Goal: Find specific page/section: Find specific page/section

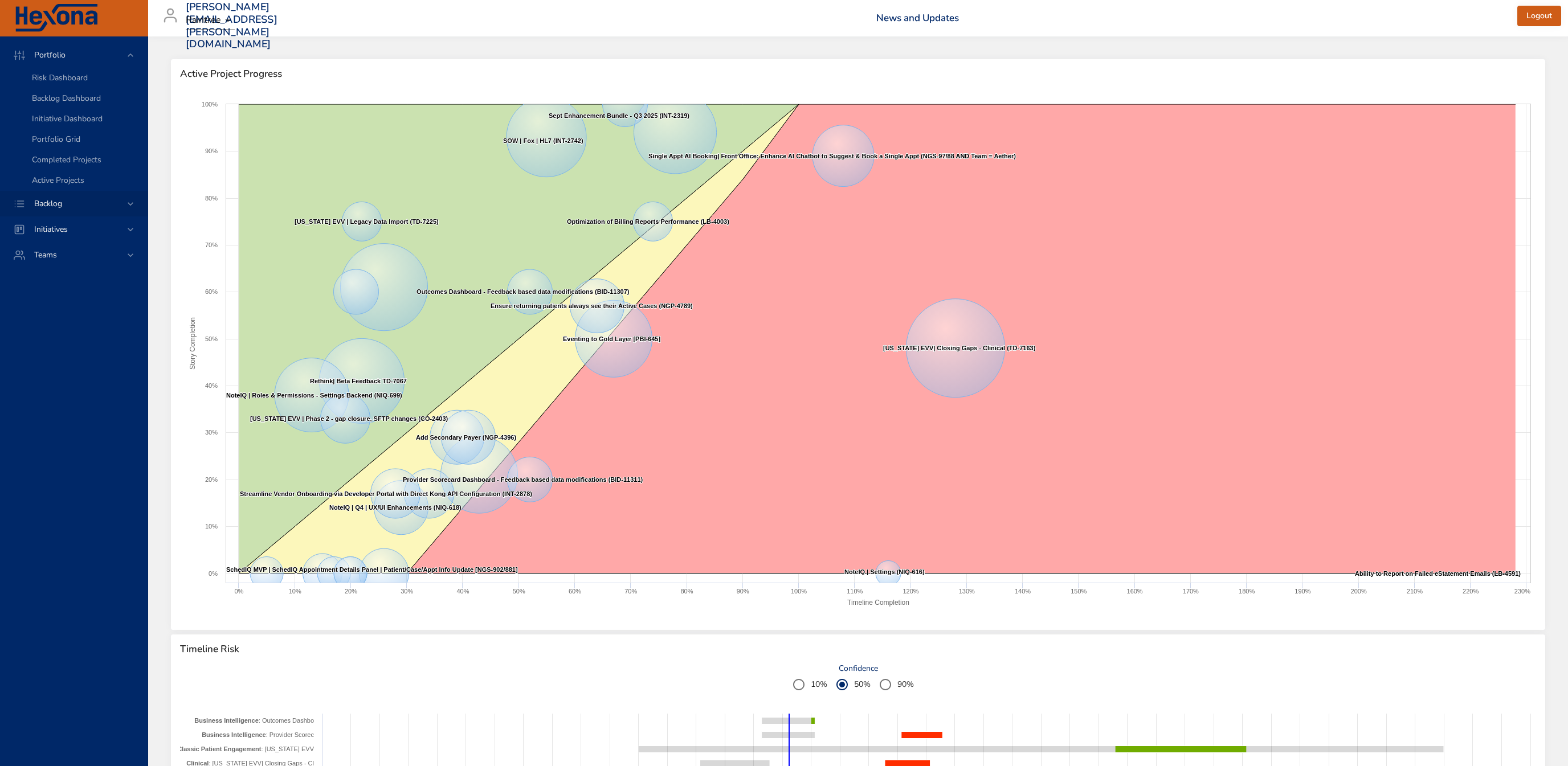
click at [57, 193] on div "Backlog" at bounding box center [74, 204] width 148 height 25
click at [71, 83] on span "Backlog" at bounding box center [48, 80] width 46 height 11
click at [77, 58] on div "Portfolio" at bounding box center [74, 55] width 100 height 12
click at [68, 202] on span "Backlog" at bounding box center [48, 204] width 46 height 11
click at [72, 101] on span "Backlog Details" at bounding box center [59, 103] width 55 height 11
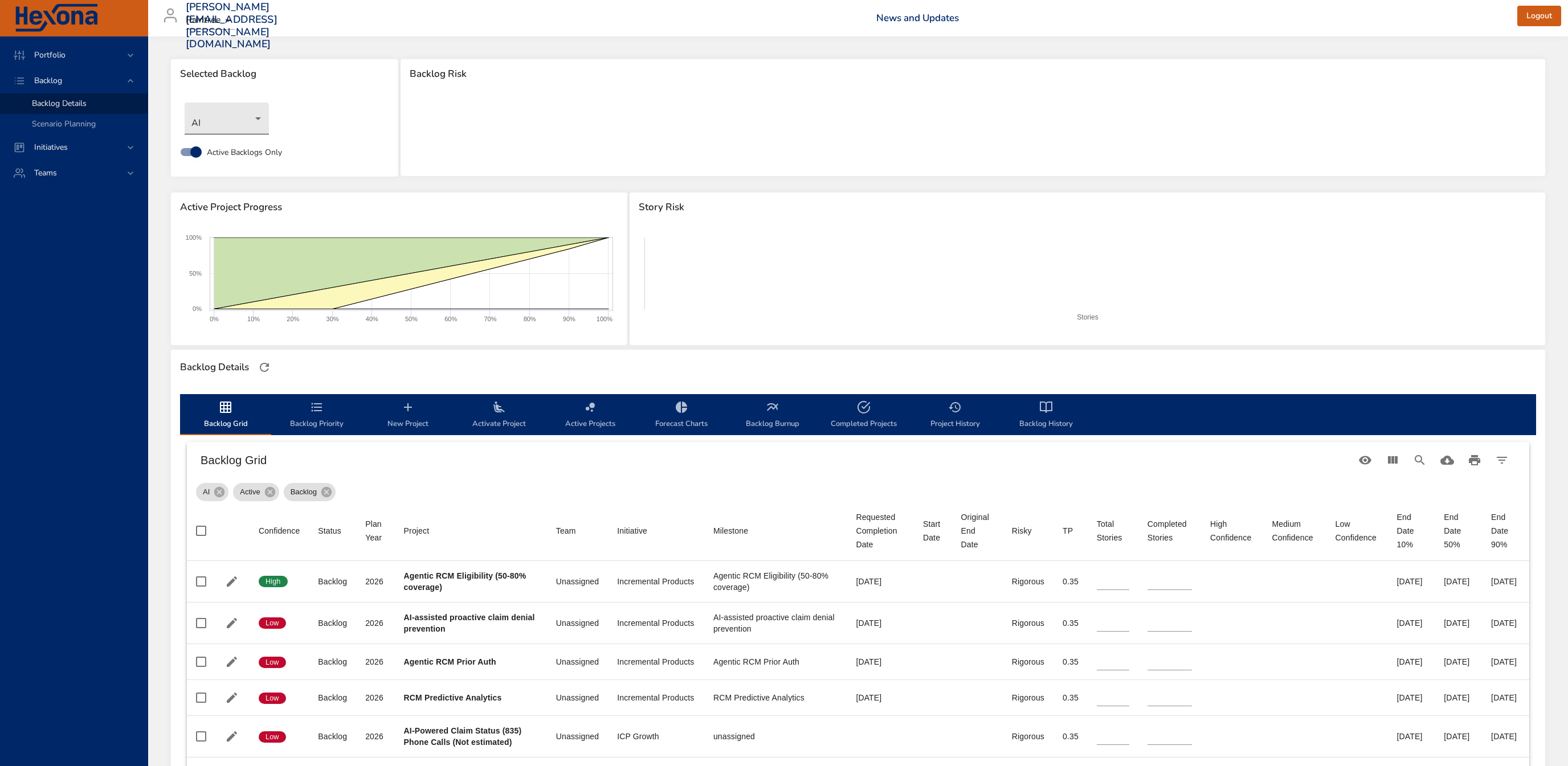
click at [217, 119] on body "Portfolio Backlog Backlog Details Scenario Planning Initiatives Teams [PERSON_N…" at bounding box center [784, 383] width 1568 height 766
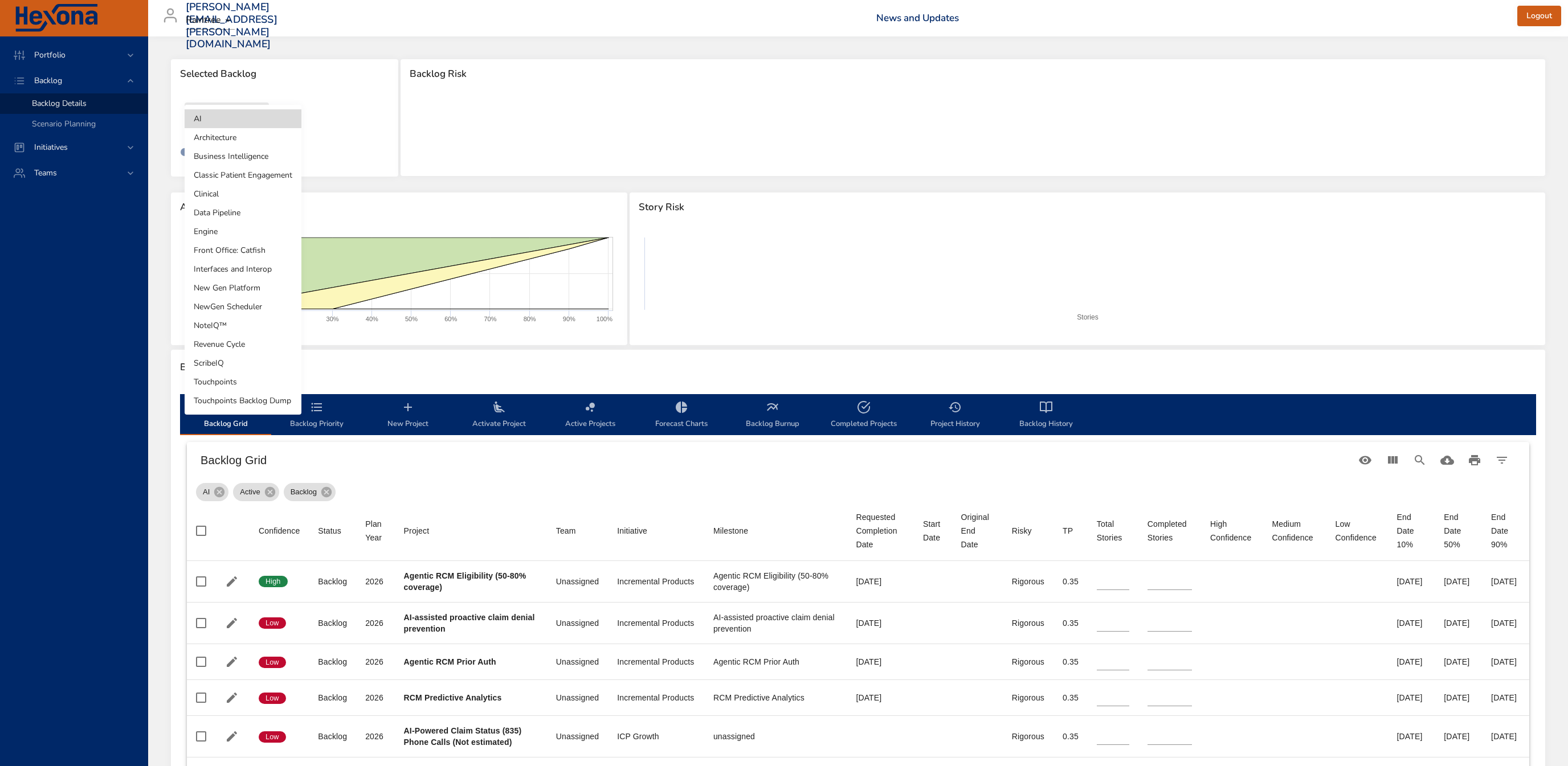
click at [248, 260] on li "Front Office: Catfish" at bounding box center [243, 251] width 117 height 19
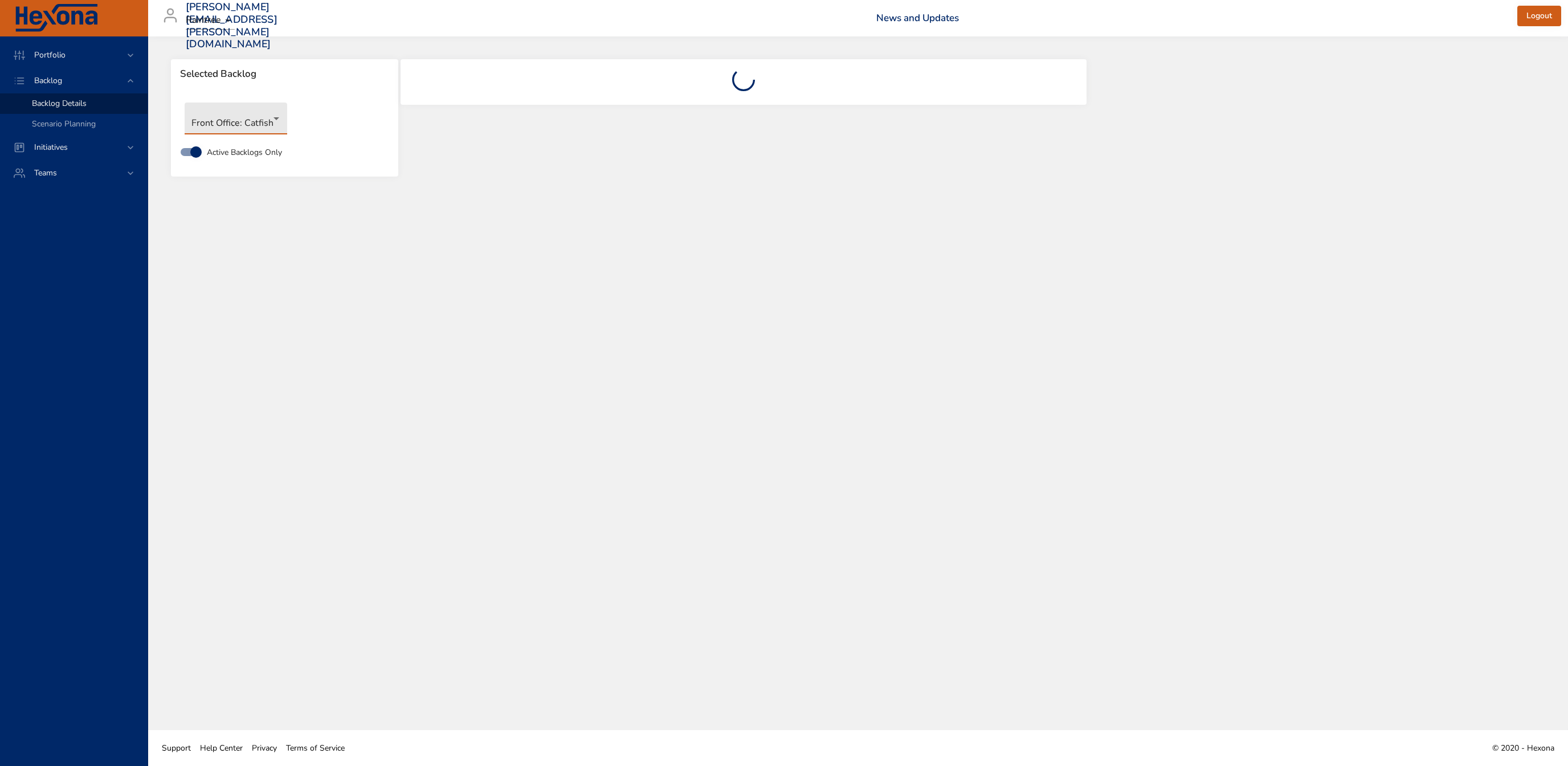
click at [237, 124] on body "Portfolio Backlog Backlog Details Scenario Planning Initiatives Teams [PERSON_N…" at bounding box center [784, 383] width 1568 height 766
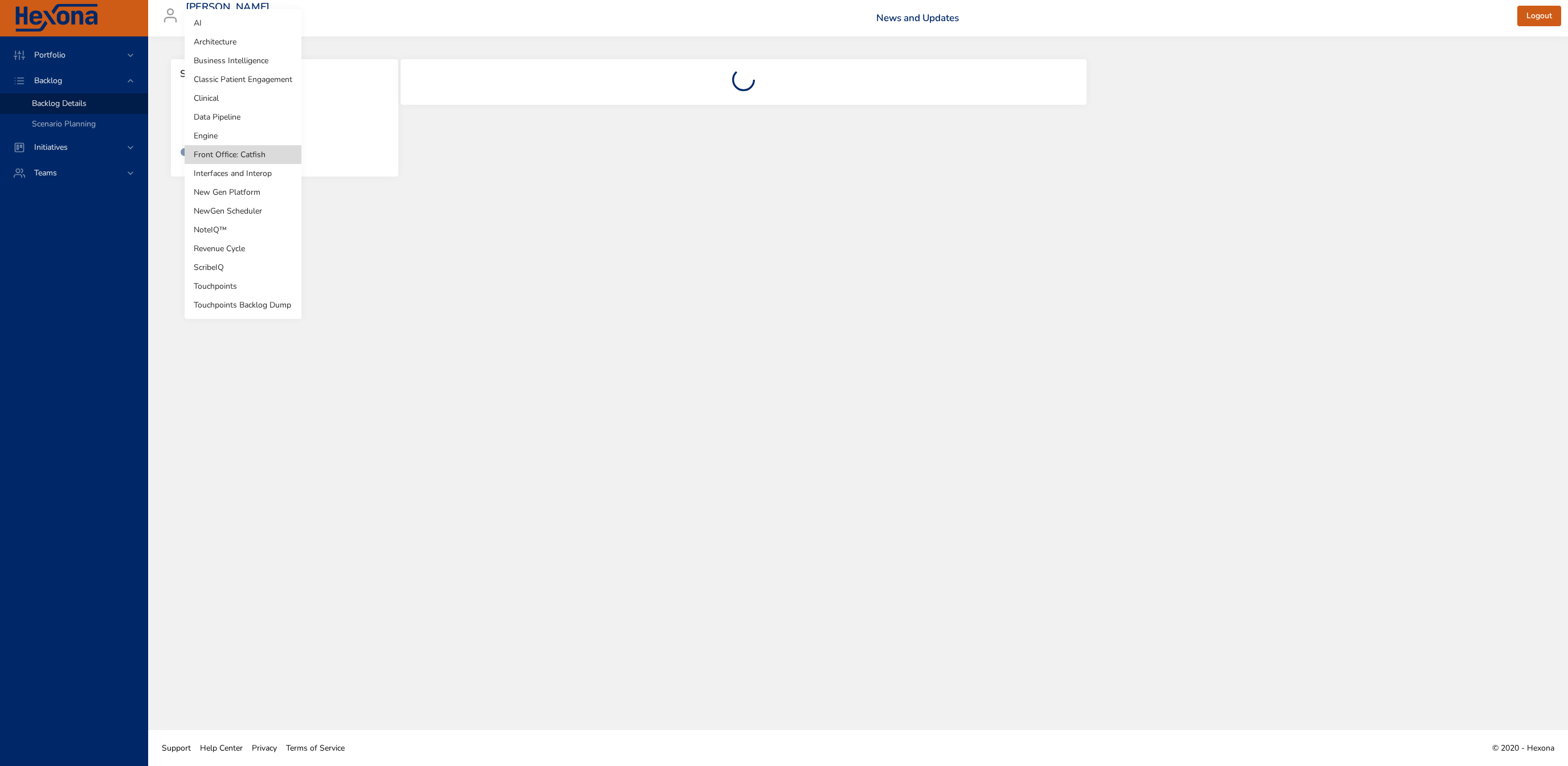
click at [259, 173] on li "Interfaces and Interop" at bounding box center [243, 174] width 117 height 19
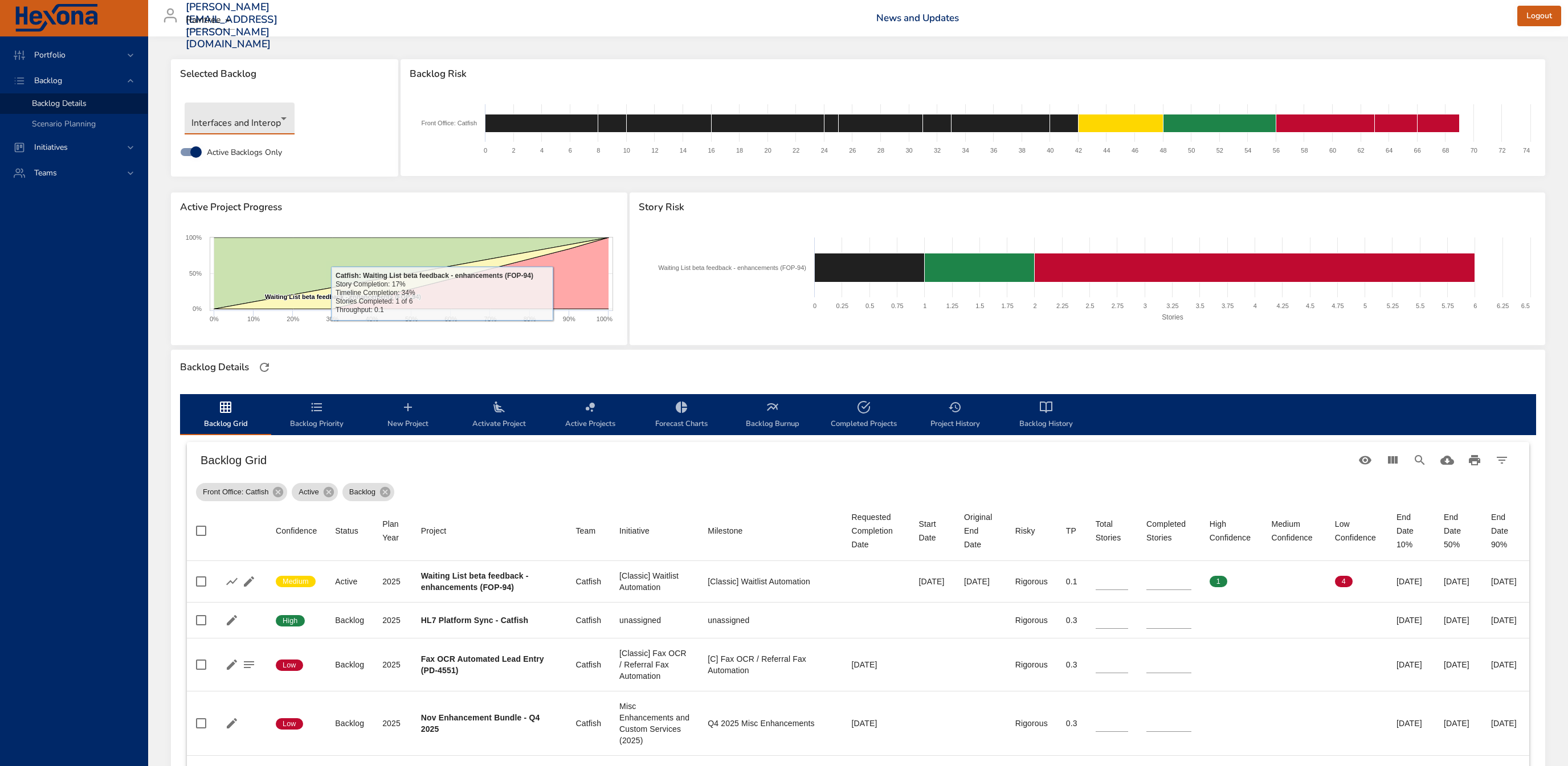
click at [251, 125] on body "Portfolio Backlog Backlog Details Scenario Planning Initiatives Teams [PERSON_N…" at bounding box center [784, 383] width 1568 height 766
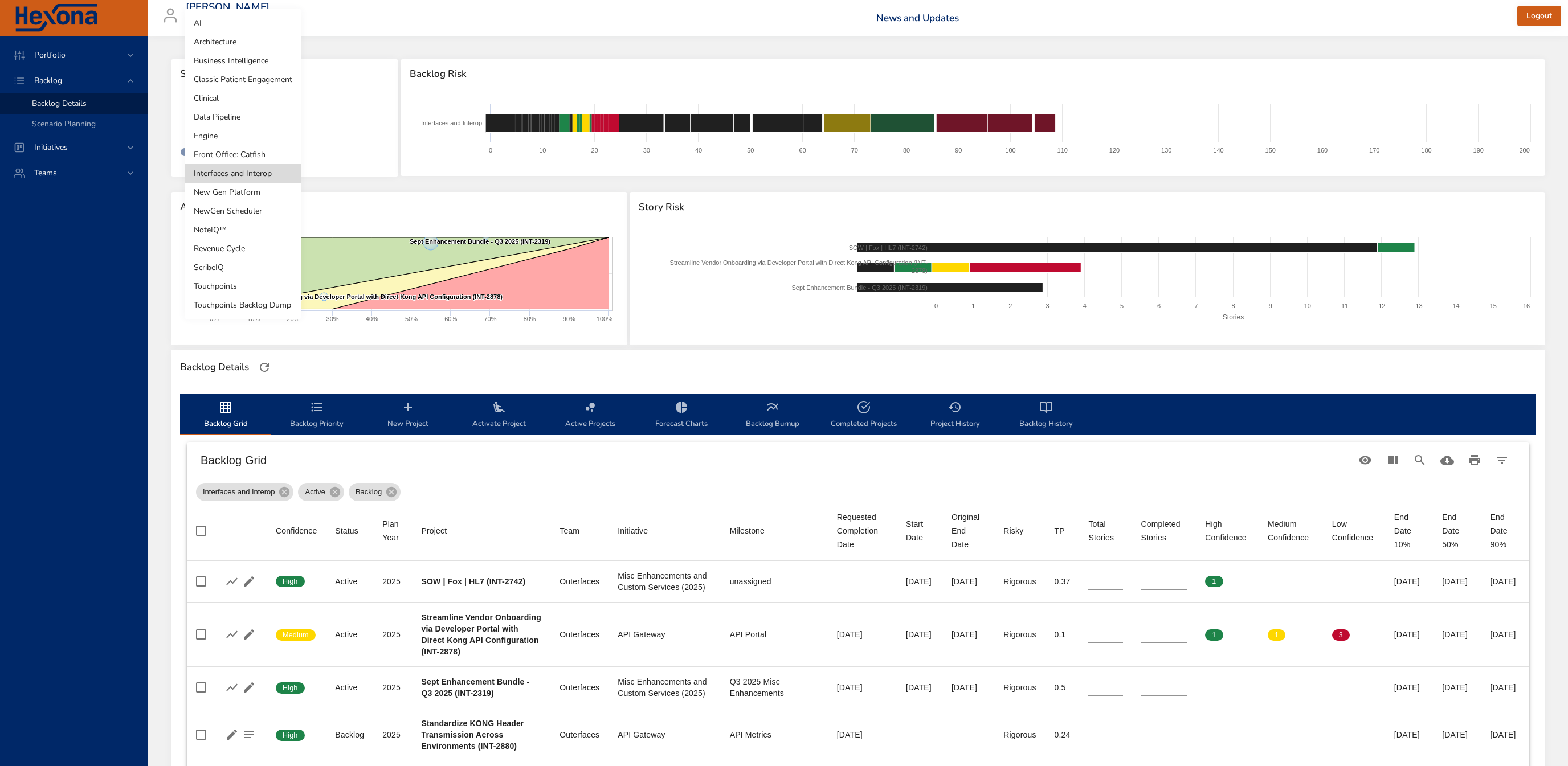
type input "**"
type input "*"
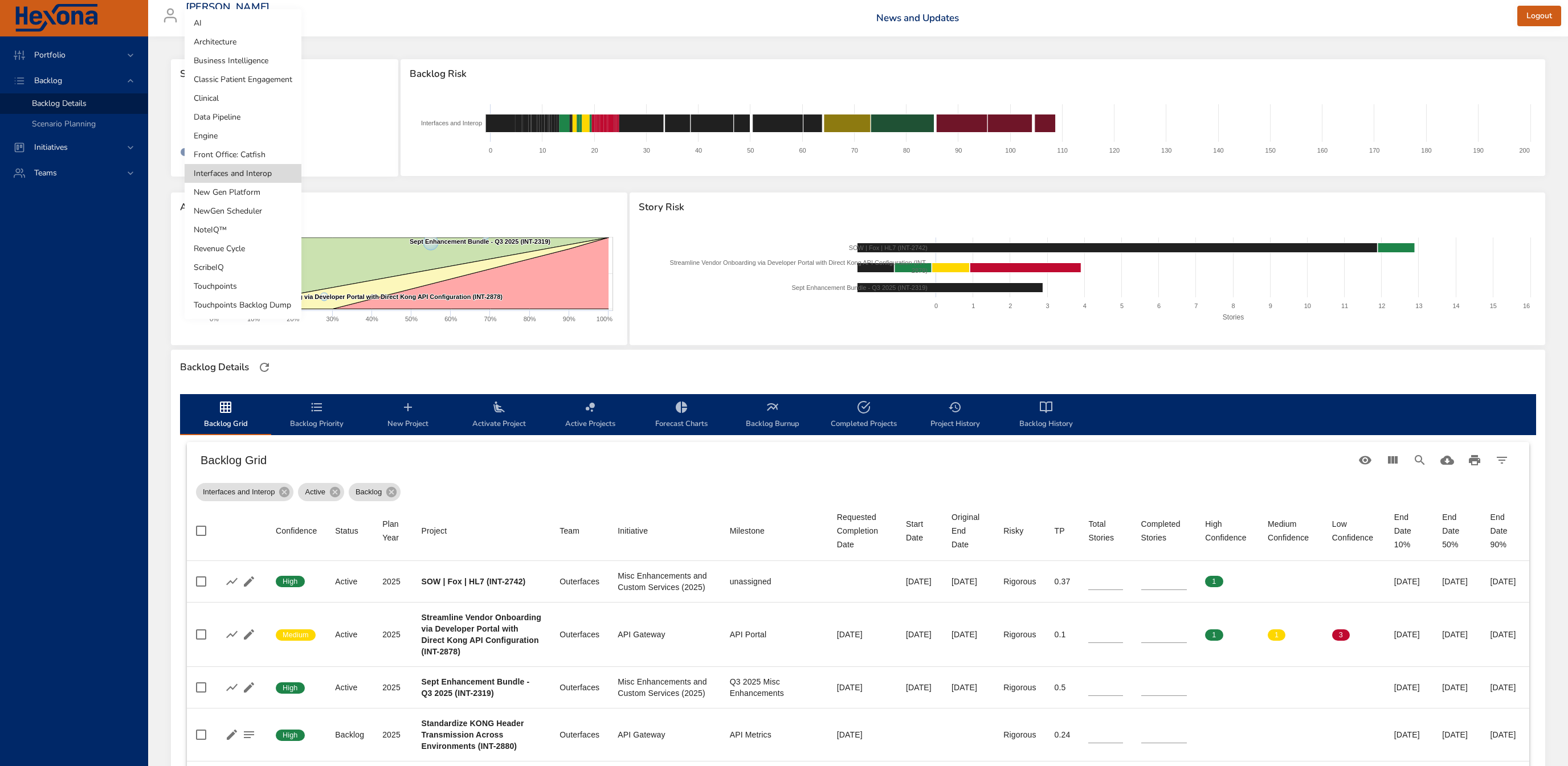
type input "*"
type input "**"
type input "*"
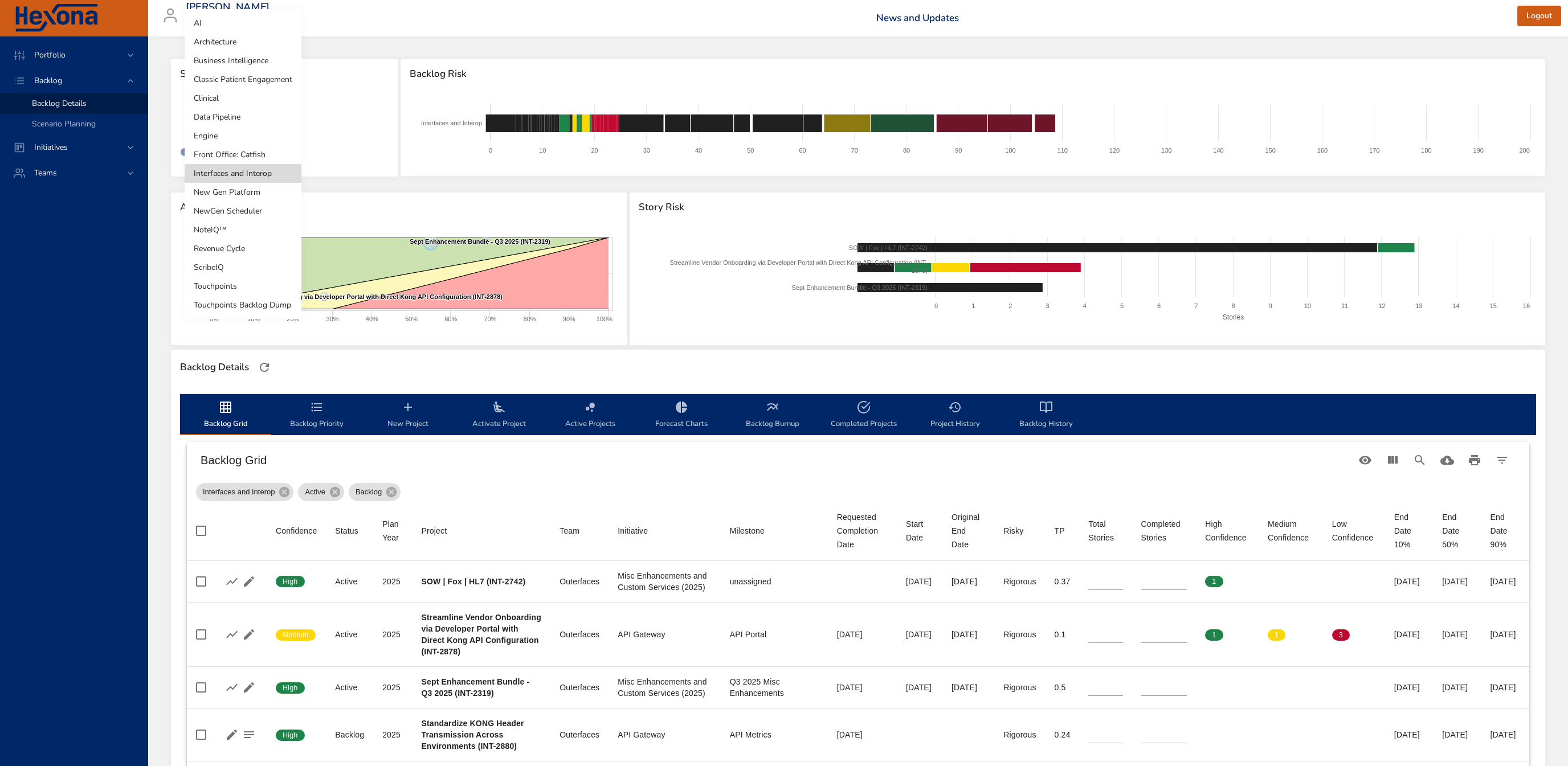
type input "*"
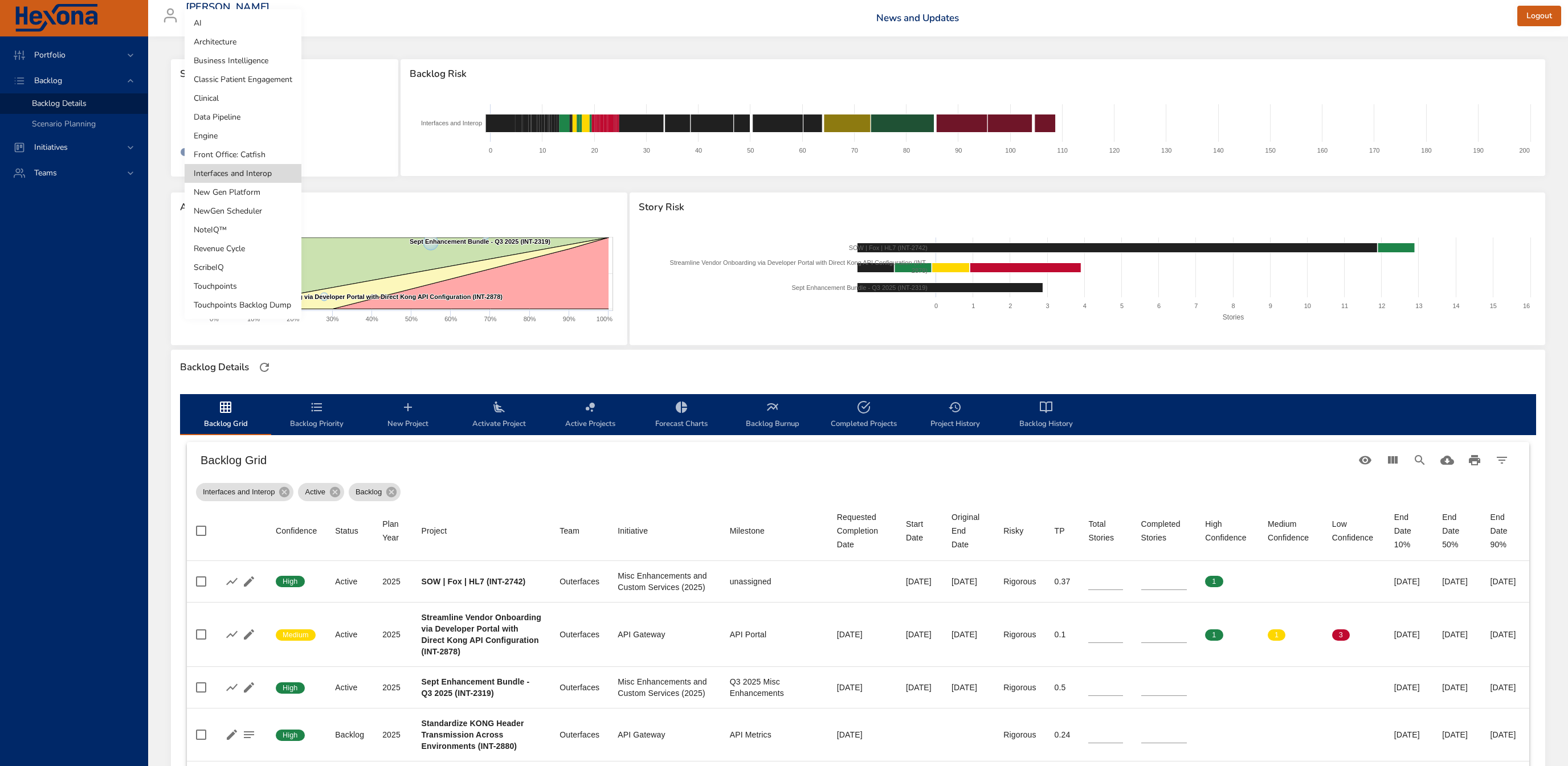
type input "*"
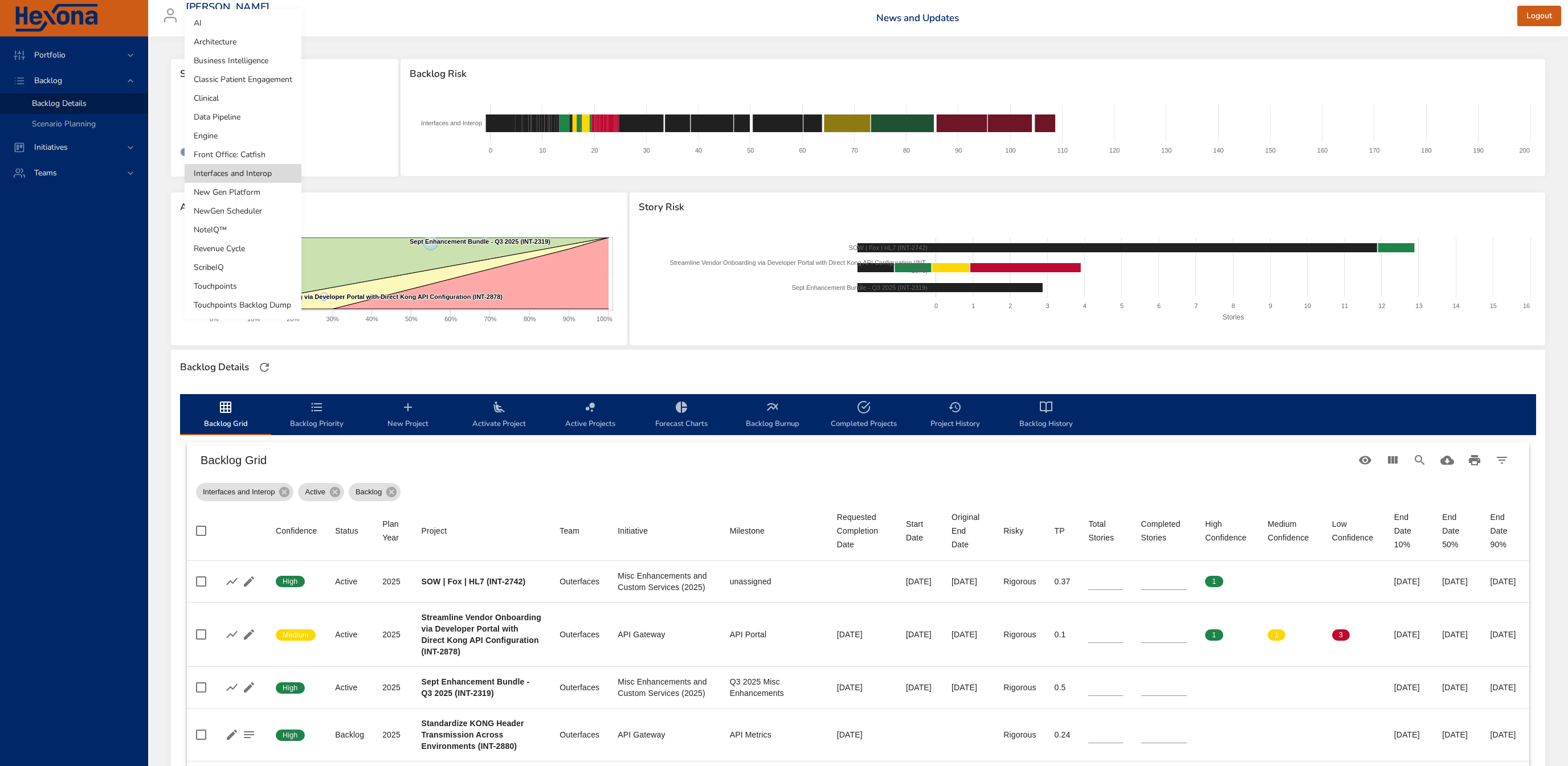
type input "*"
type input "**"
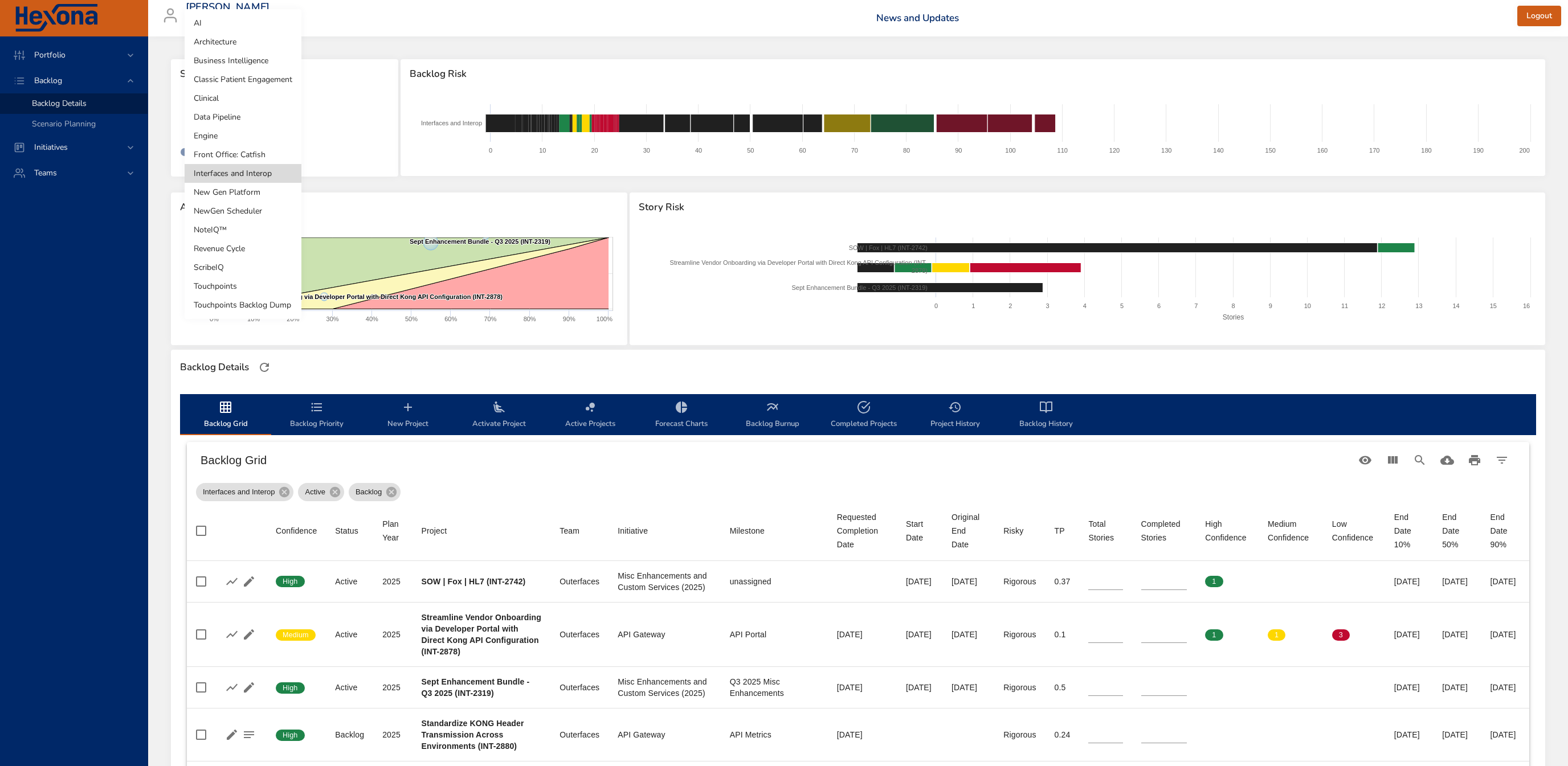
type input "**"
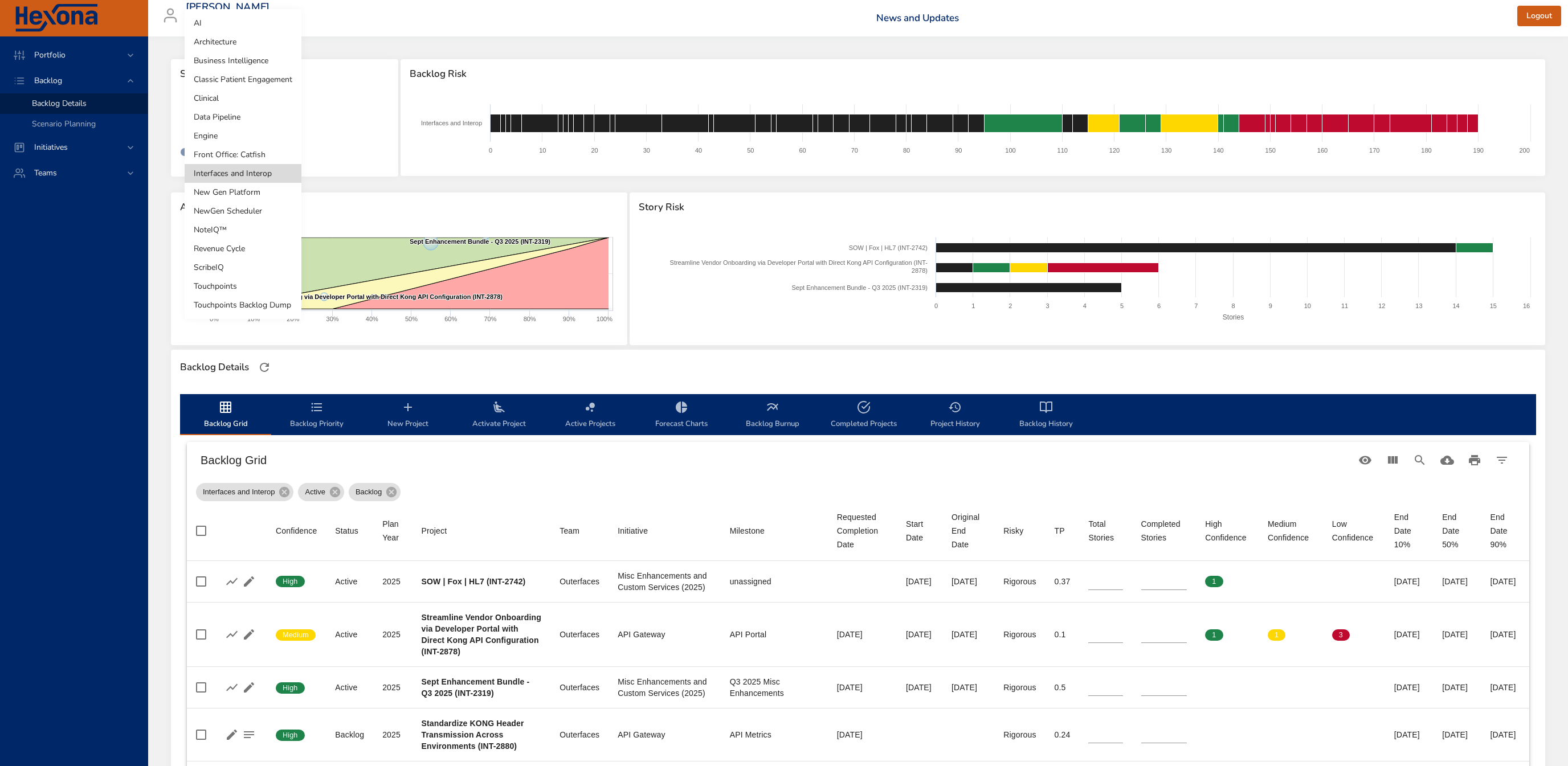
click at [357, 129] on div at bounding box center [784, 383] width 1568 height 766
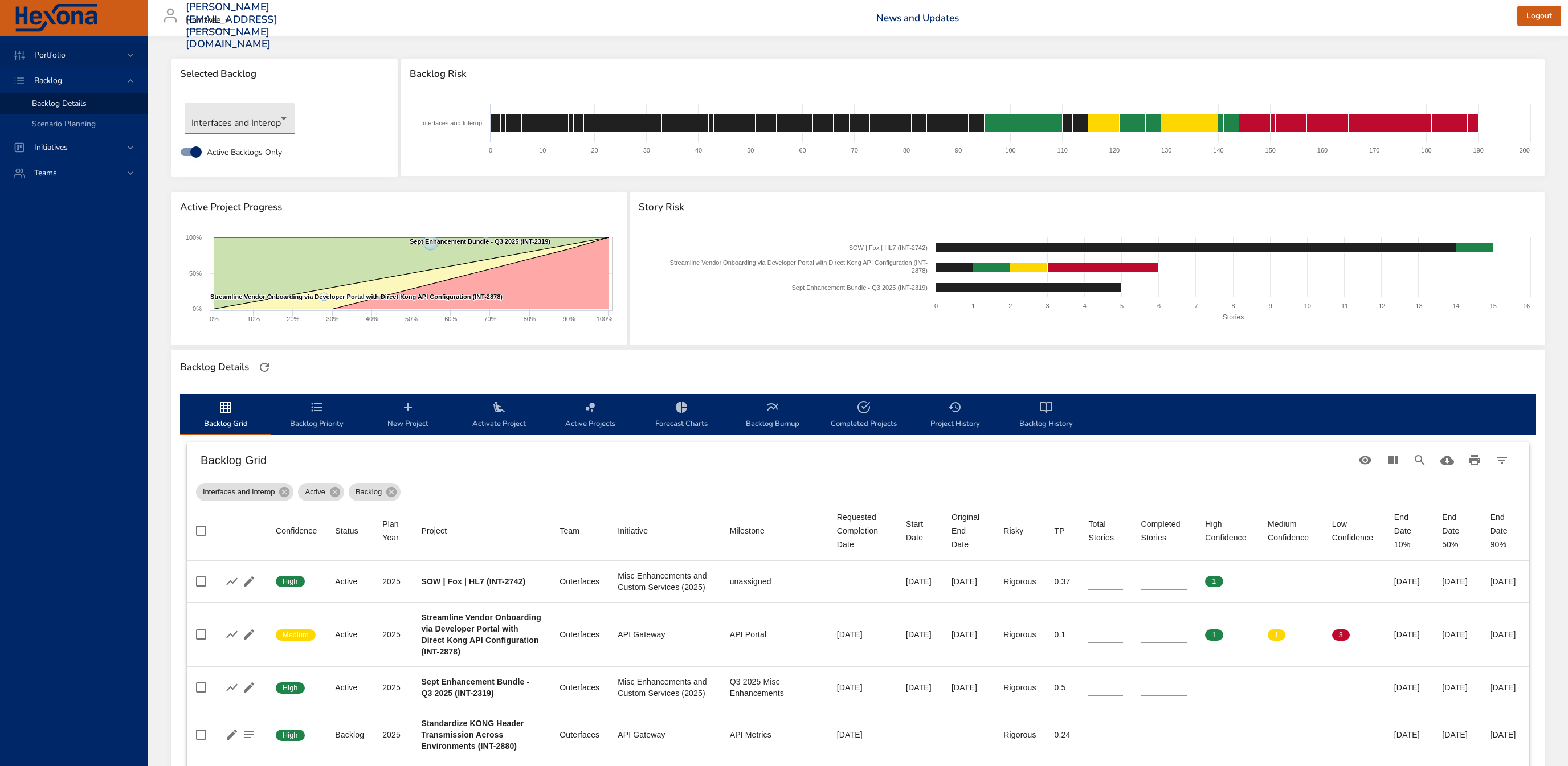
click at [76, 50] on div "Portfolio" at bounding box center [74, 55] width 100 height 12
click at [74, 79] on span "Risk Dashboard" at bounding box center [60, 78] width 56 height 11
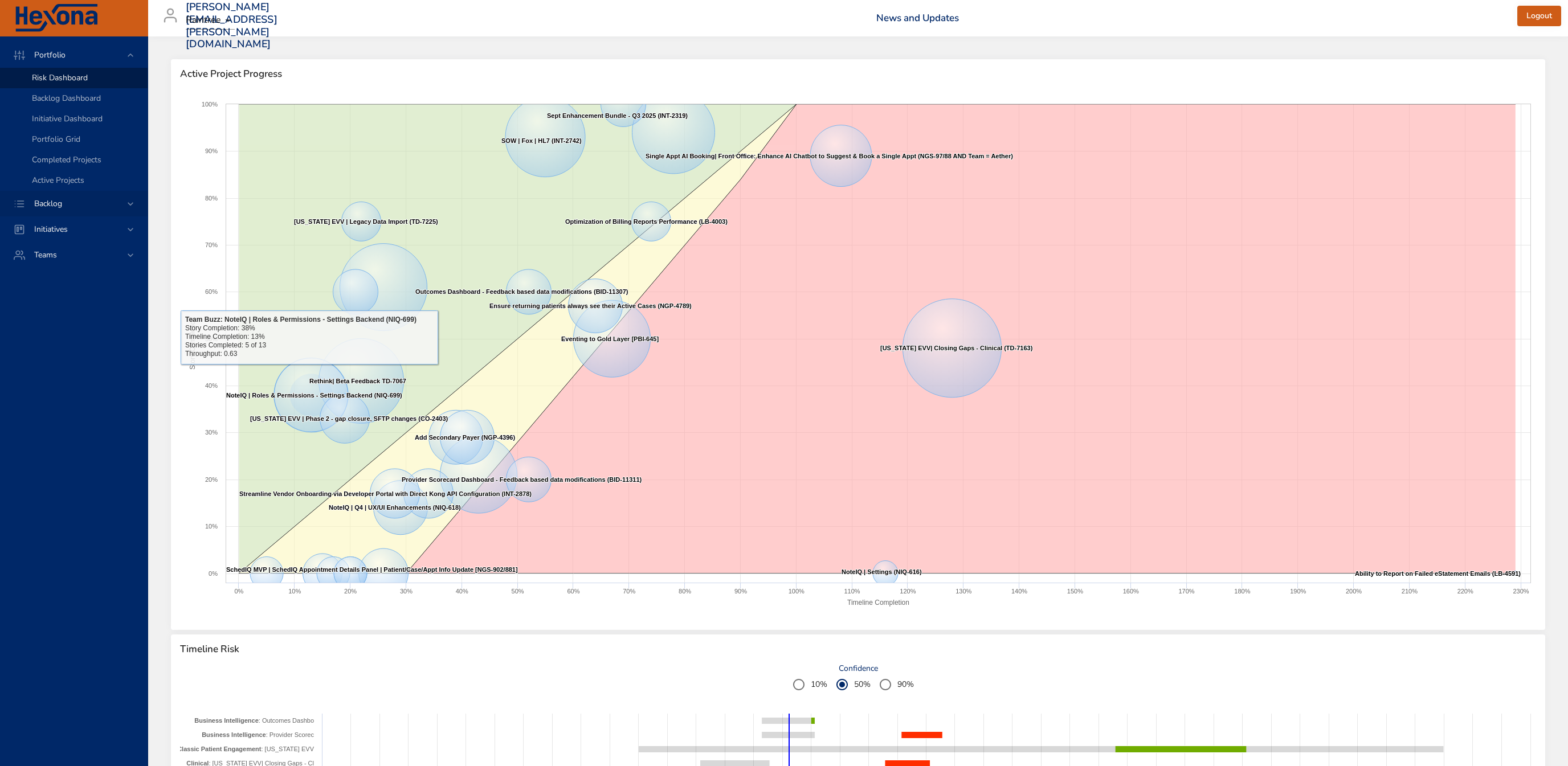
click at [80, 211] on div "Backlog" at bounding box center [74, 204] width 148 height 25
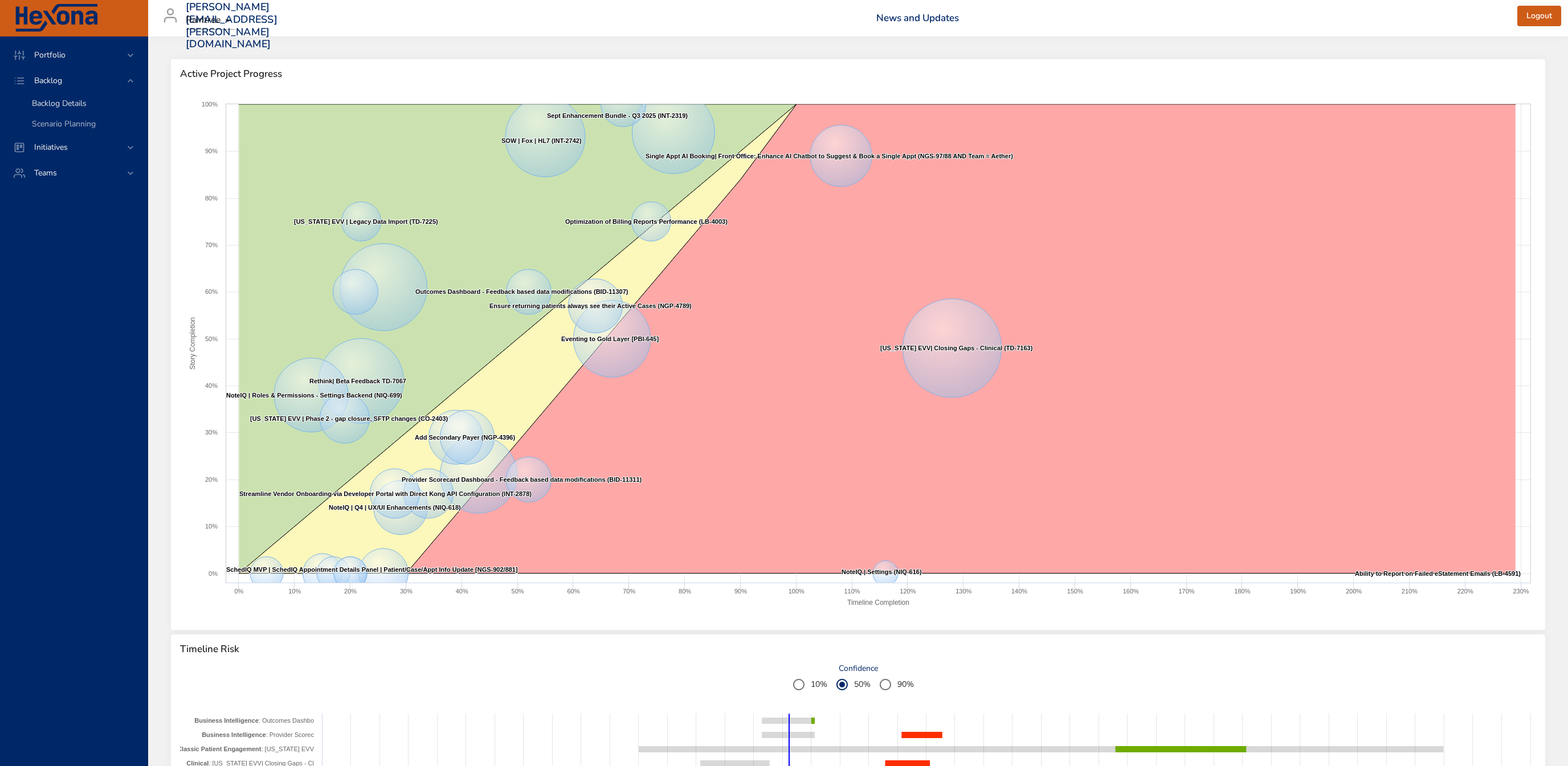
click at [83, 106] on span "Backlog Details" at bounding box center [59, 103] width 55 height 11
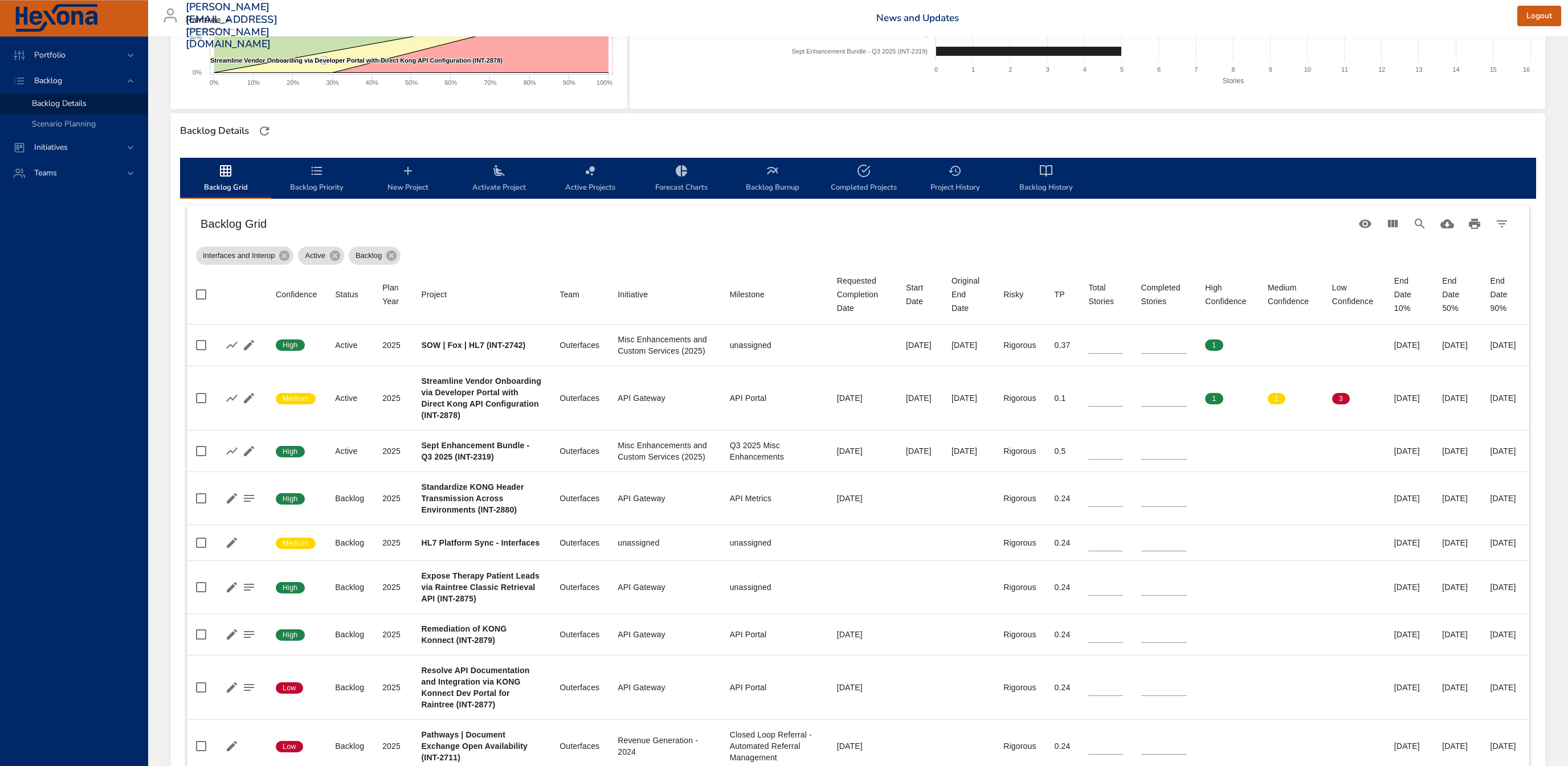
scroll to position [245, 0]
